Goal: Task Accomplishment & Management: Use online tool/utility

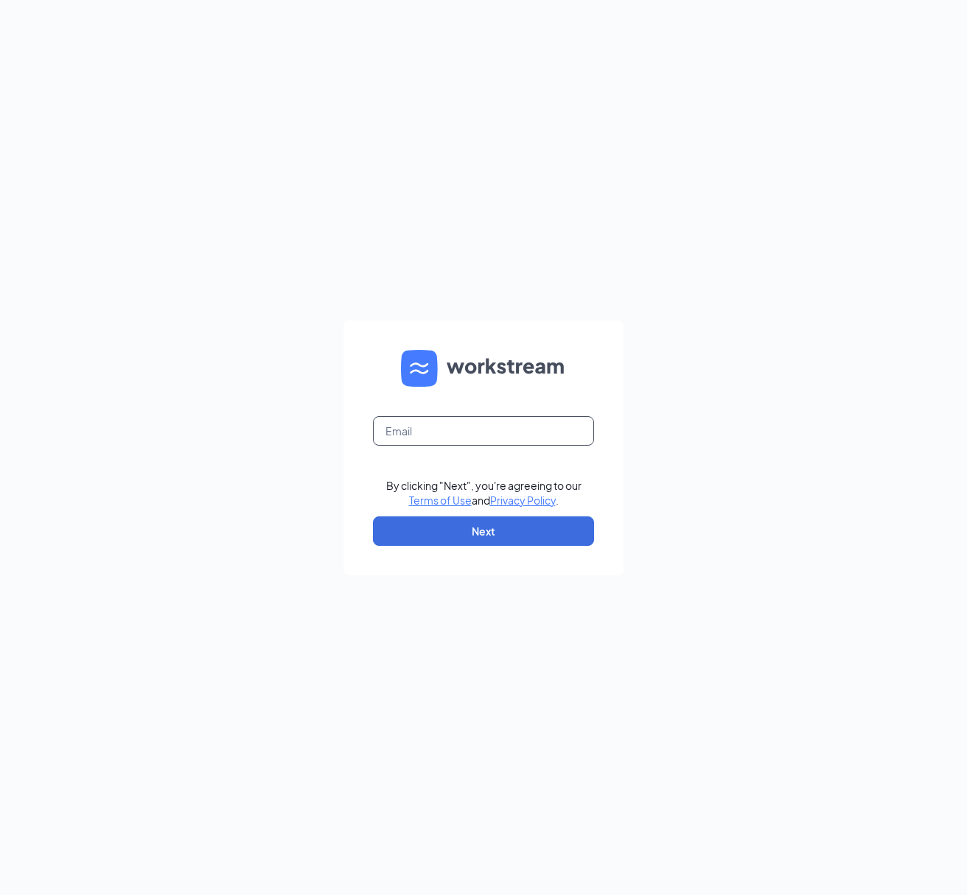
click at [411, 433] on input "text" at bounding box center [483, 430] width 221 height 29
type input "pat.haller@nothingbundtcakes.com"
click at [482, 529] on button "Next" at bounding box center [483, 531] width 221 height 29
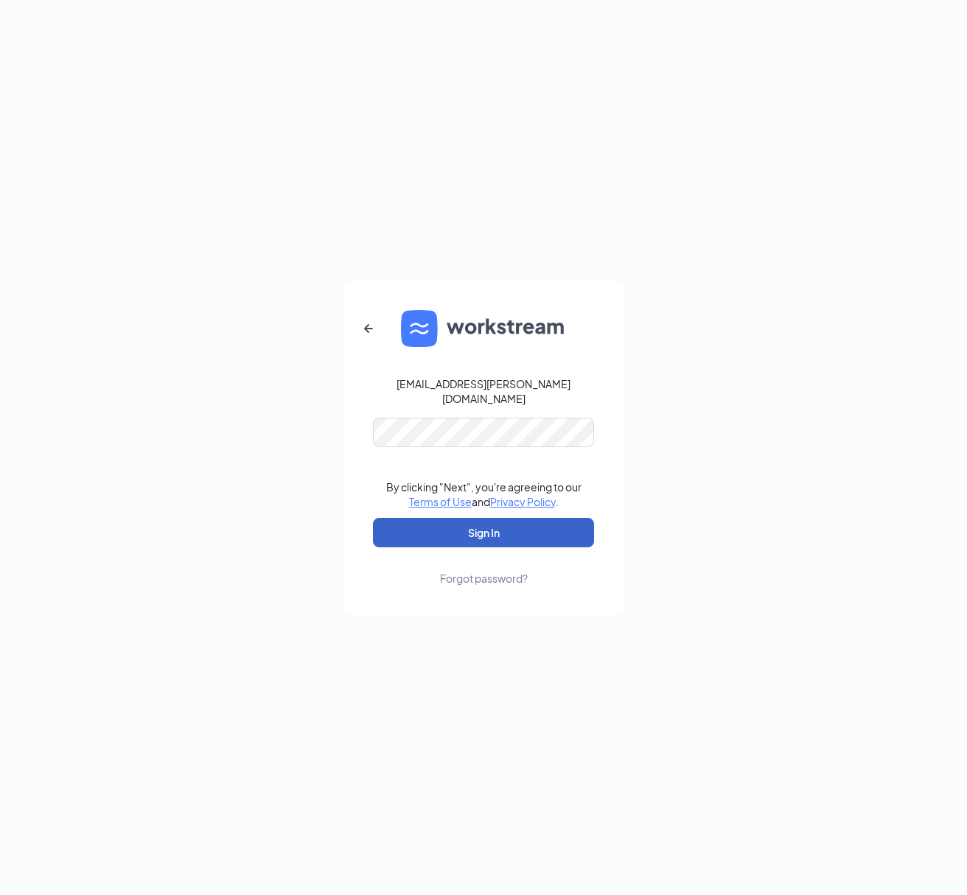
click at [484, 528] on button "Sign In" at bounding box center [483, 532] width 221 height 29
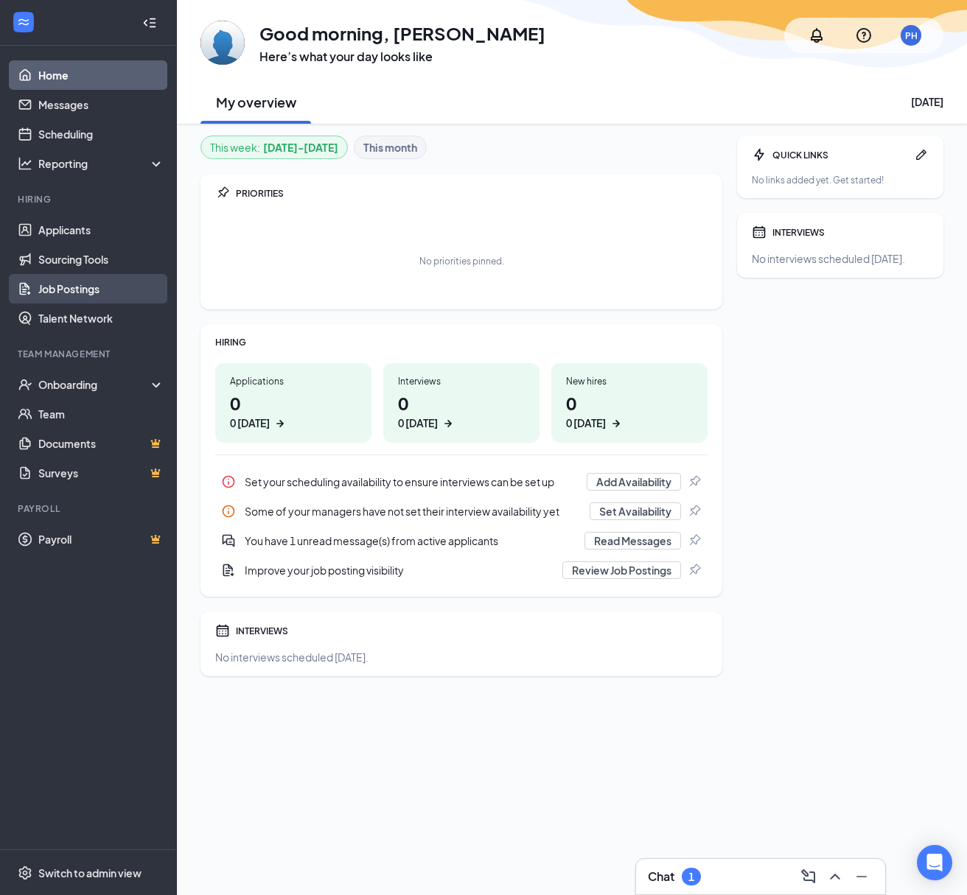
click at [71, 291] on link "Job Postings" at bounding box center [101, 288] width 126 height 29
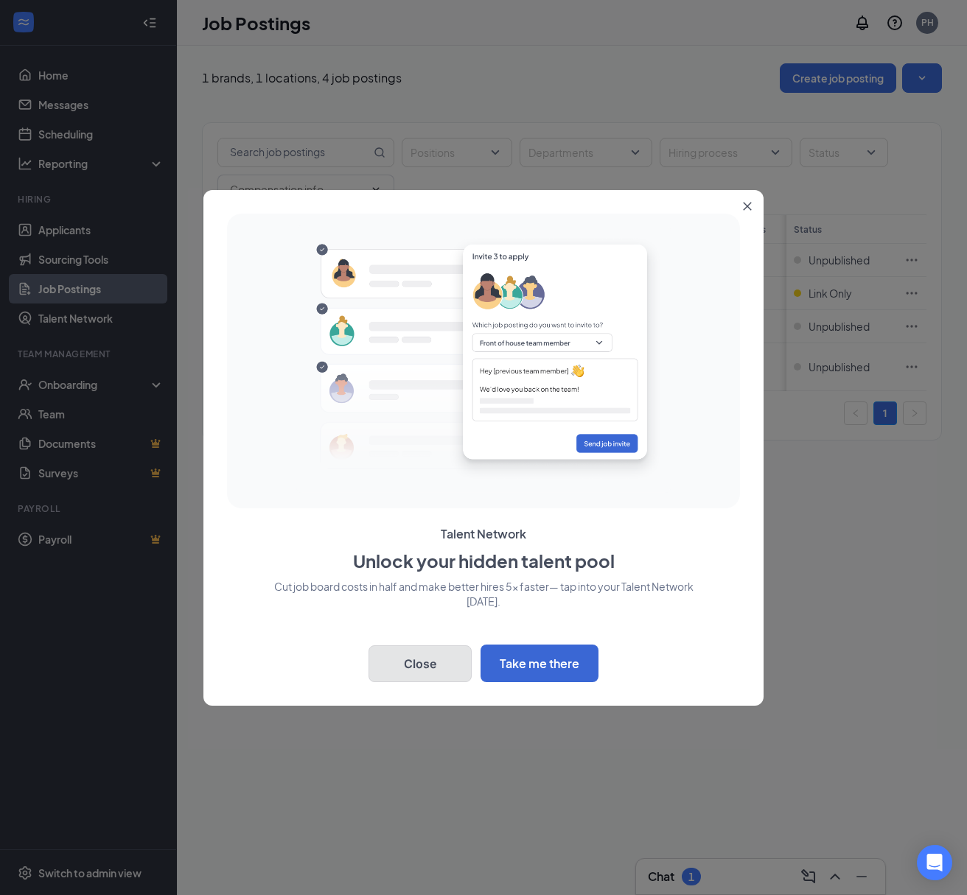
click at [427, 665] on button "Close" at bounding box center [419, 664] width 103 height 37
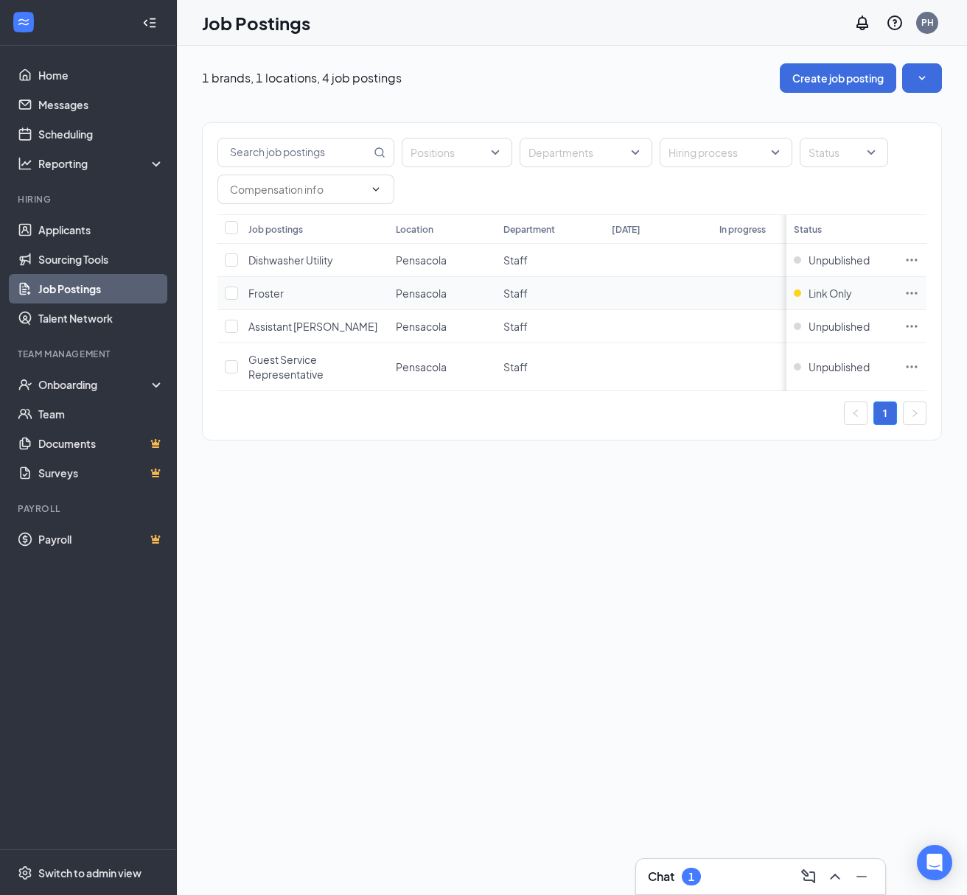
click at [910, 293] on icon "Ellipses" at bounding box center [911, 293] width 11 height 2
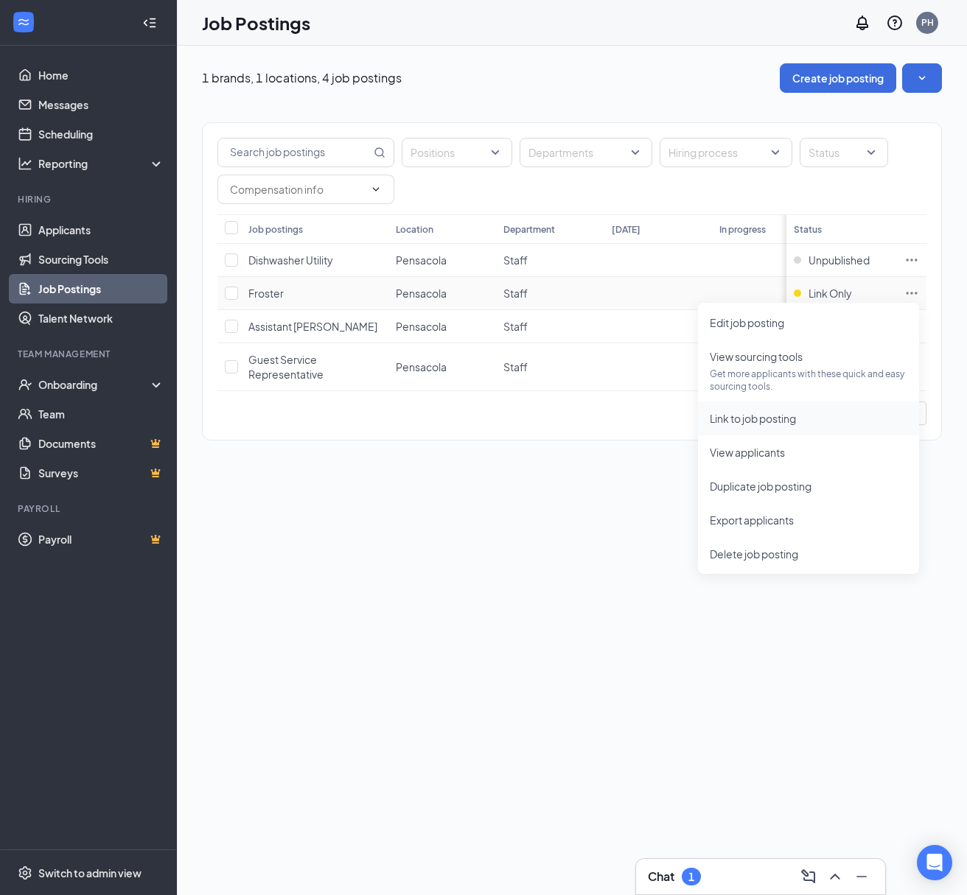
click at [758, 416] on span "Link to job posting" at bounding box center [753, 418] width 86 height 13
